Goal: Navigation & Orientation: Find specific page/section

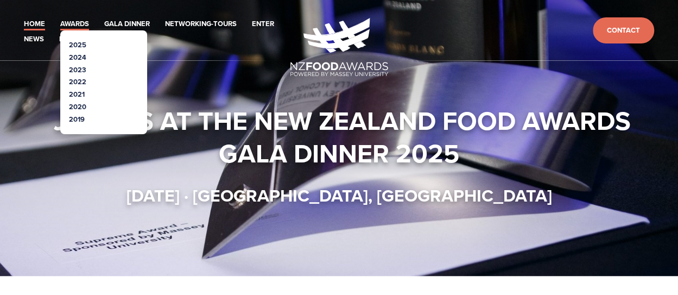
click at [80, 23] on link "Awards" at bounding box center [74, 24] width 29 height 12
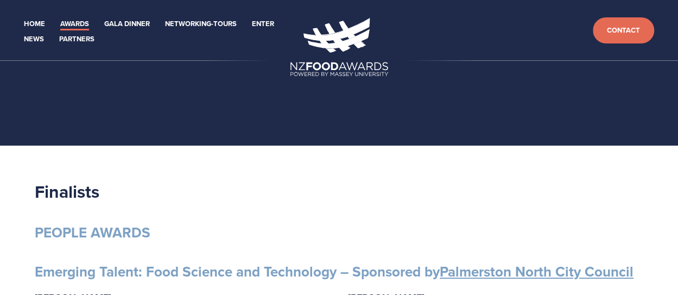
click at [84, 20] on link "Awards" at bounding box center [74, 24] width 29 height 12
click at [79, 49] on header "Home Awards 2025 2024 2023 Enter" at bounding box center [339, 30] width 678 height 61
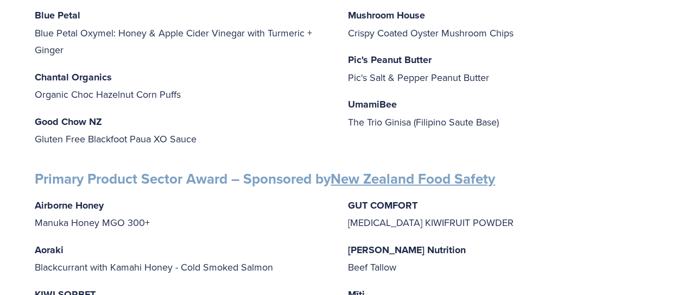
scroll to position [1521, 0]
